Goal: Complete application form

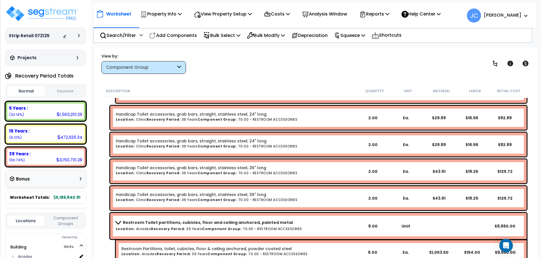
scroll to position [5989, 0]
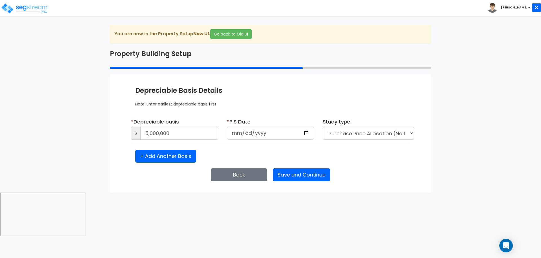
type input "5,000,000"
type input "2025-09-08"
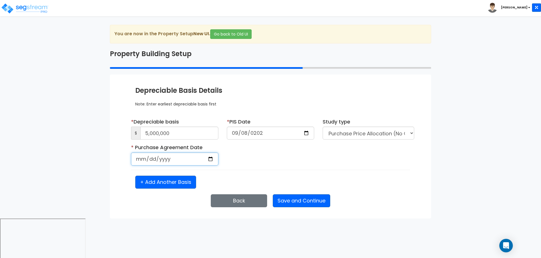
click at [142, 159] on input "date" at bounding box center [174, 158] width 87 height 13
type input "2025-04-08"
click at [293, 200] on button "Save and Continue" at bounding box center [301, 200] width 57 height 13
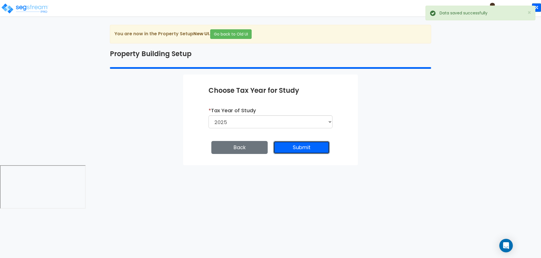
click at [297, 145] on button "Submit" at bounding box center [301, 147] width 56 height 13
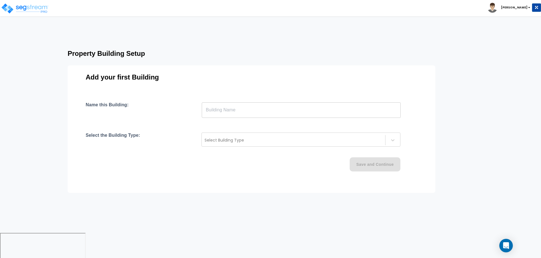
click at [255, 108] on input "text" at bounding box center [301, 110] width 199 height 16
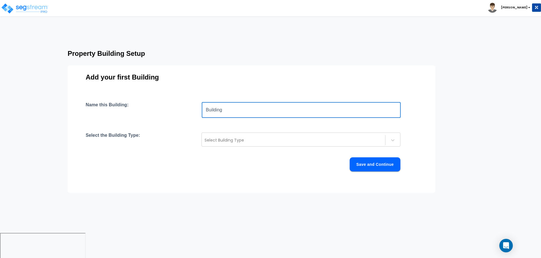
type input "Building"
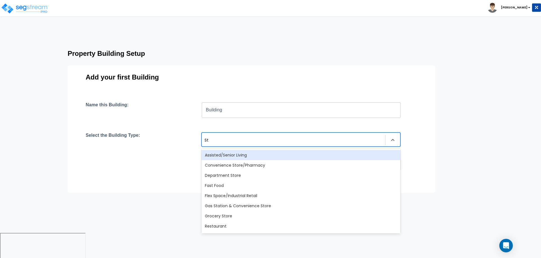
type input "Str"
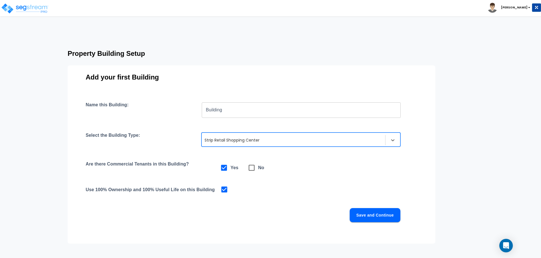
click at [371, 208] on button "Save and Continue" at bounding box center [374, 215] width 51 height 14
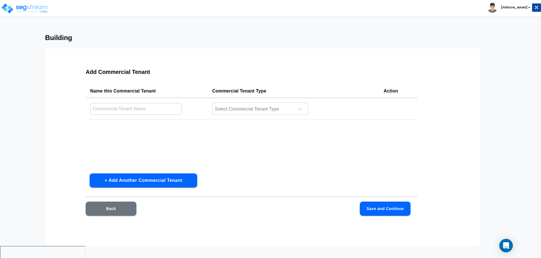
click at [156, 111] on input "text" at bounding box center [136, 109] width 92 height 12
type input "Bank"
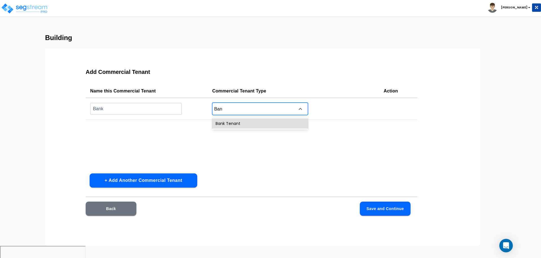
type input "Bank"
click at [123, 179] on button "+ Add Another Commercial Tenant" at bounding box center [144, 180] width 108 height 14
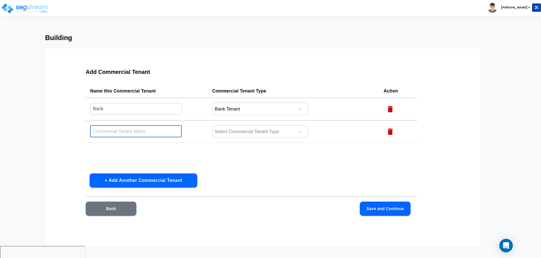
click at [122, 134] on input "text" at bounding box center [136, 131] width 92 height 12
type input "Coffee"
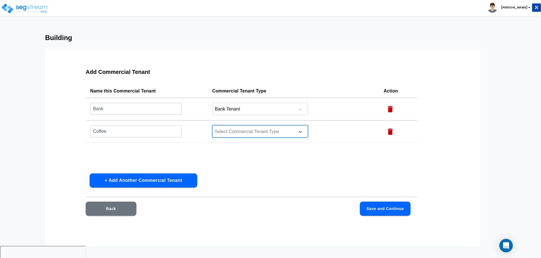
click at [244, 130] on div at bounding box center [252, 132] width 77 height 8
type input "Coffe"
click at [240, 142] on div "Coffee Shop Tenant" at bounding box center [260, 146] width 96 height 10
click at [398, 210] on button "Save and Continue" at bounding box center [385, 208] width 51 height 14
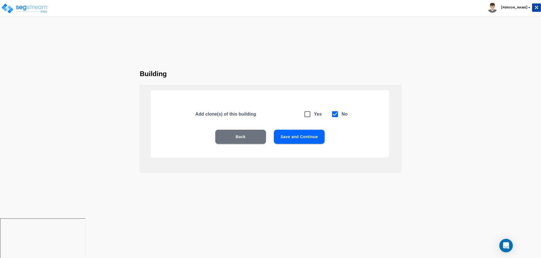
click at [306, 137] on button "Save and Continue" at bounding box center [299, 137] width 51 height 14
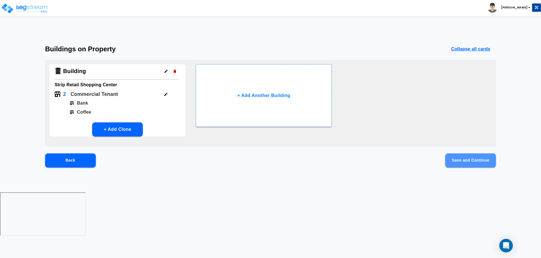
click at [453, 160] on button "Save and Continue" at bounding box center [470, 160] width 51 height 14
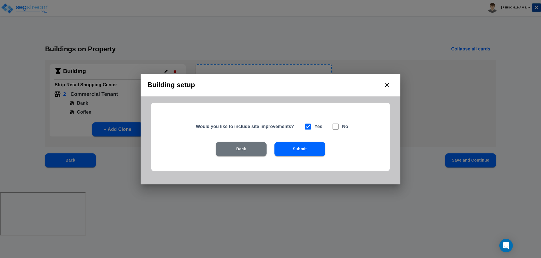
click at [311, 144] on button "Submit" at bounding box center [299, 149] width 51 height 14
